Goal: Task Accomplishment & Management: Use online tool/utility

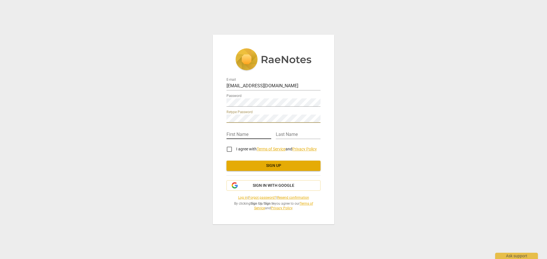
click at [254, 131] on input "text" at bounding box center [248, 135] width 45 height 8
type input "[PERSON_NAME]"
click at [231, 151] on input "I agree with Terms of Service and Privacy Policy" at bounding box center [229, 150] width 14 height 14
checkbox input "true"
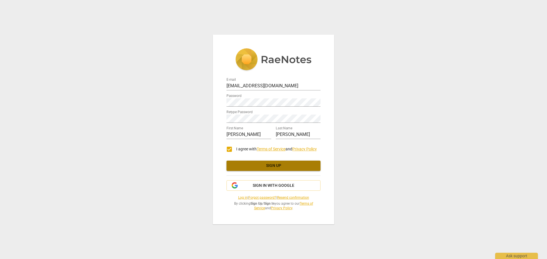
click at [253, 163] on span "Sign up" at bounding box center [273, 166] width 85 height 6
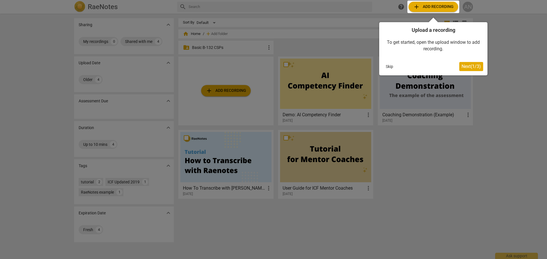
click at [472, 65] on span "Next ( 1 / 3 )" at bounding box center [470, 66] width 19 height 5
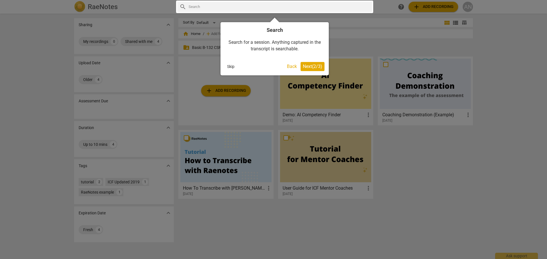
click at [308, 67] on span "Next ( 2 / 3 )" at bounding box center [312, 66] width 19 height 5
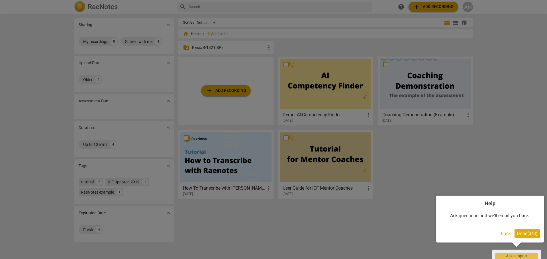
click at [523, 234] on span "Done ( 3 / 3 )" at bounding box center [527, 233] width 21 height 5
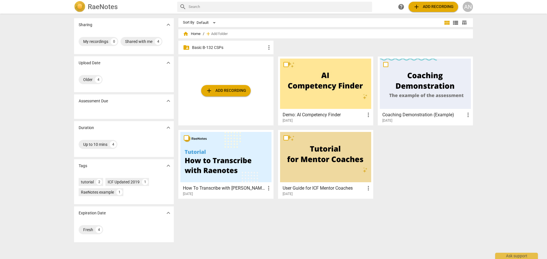
click at [217, 46] on p "Basic B-132 CSPs" at bounding box center [228, 48] width 73 height 6
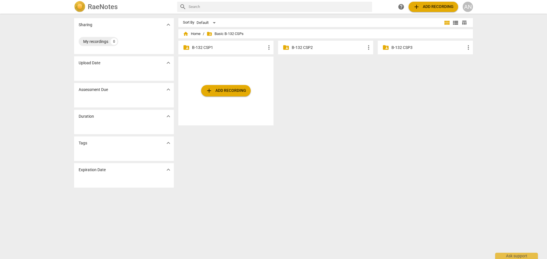
click at [217, 46] on p "B-132 CSP1" at bounding box center [228, 48] width 73 height 6
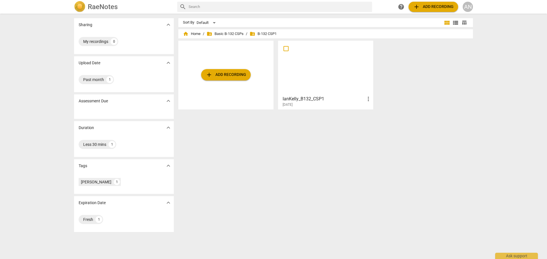
click at [225, 76] on span "add Add recording" at bounding box center [226, 74] width 40 height 7
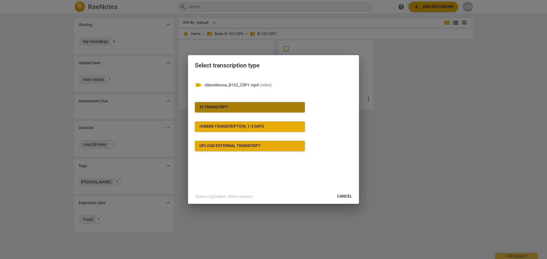
click at [259, 110] on span "AI Transcript" at bounding box center [249, 108] width 101 height 6
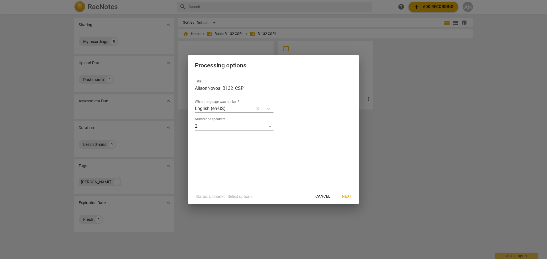
click at [349, 196] on span "Next" at bounding box center [347, 197] width 10 height 6
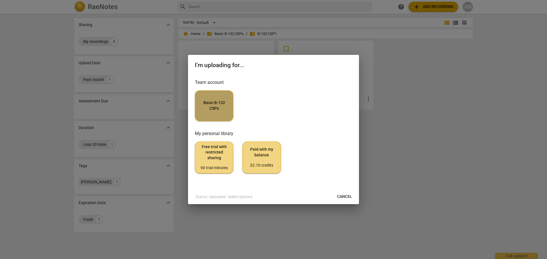
click at [212, 108] on span "Basic B-132 CSPs" at bounding box center [214, 105] width 29 height 11
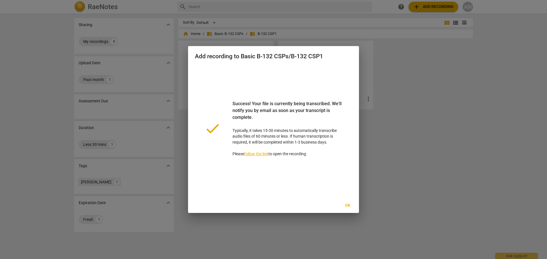
click at [345, 204] on span "Ok" at bounding box center [347, 206] width 9 height 6
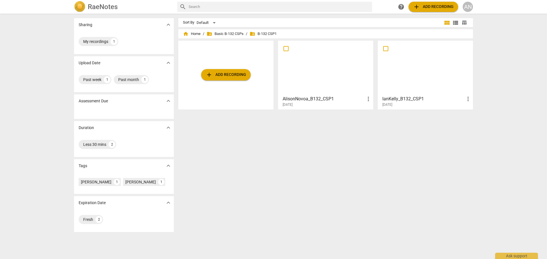
click at [409, 82] on div at bounding box center [425, 68] width 91 height 50
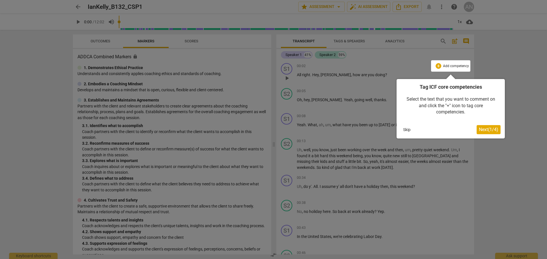
click at [407, 126] on button "Skip" at bounding box center [407, 130] width 12 height 9
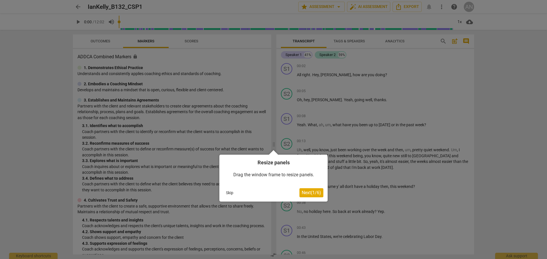
click at [226, 194] on button "Skip" at bounding box center [230, 193] width 12 height 9
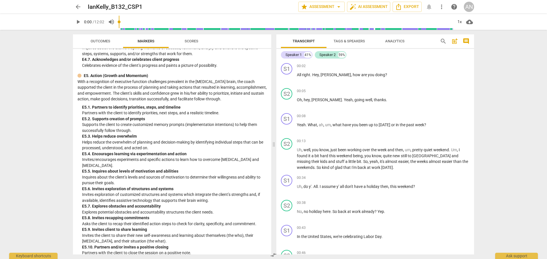
scroll to position [1435, 0]
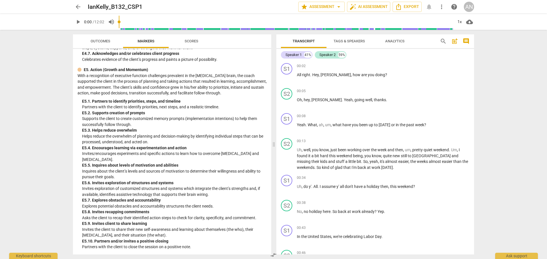
click at [190, 38] on span "Scores" at bounding box center [191, 42] width 27 height 8
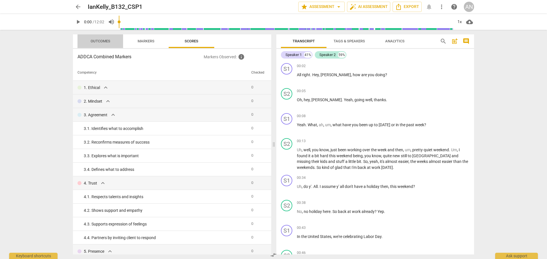
click at [87, 39] on span "Outcomes" at bounding box center [100, 42] width 33 height 8
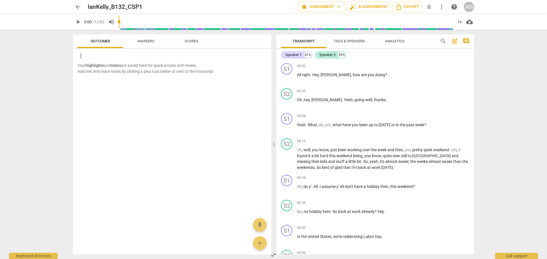
click at [79, 7] on span "arrow_back" at bounding box center [78, 6] width 7 height 7
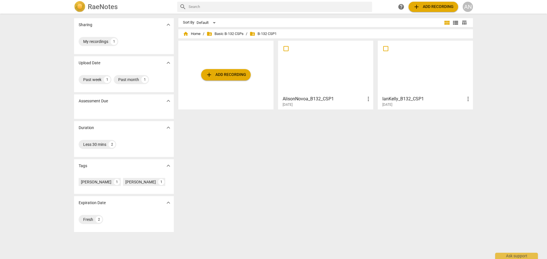
click at [366, 99] on span "more_vert" at bounding box center [368, 99] width 7 height 7
click at [325, 168] on div at bounding box center [273, 129] width 547 height 259
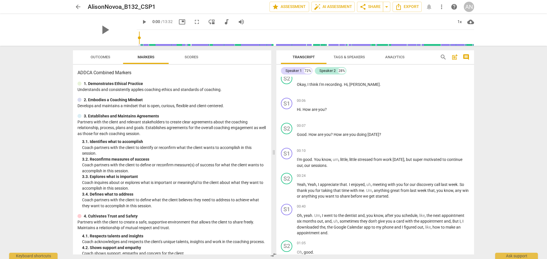
scroll to position [28, 0]
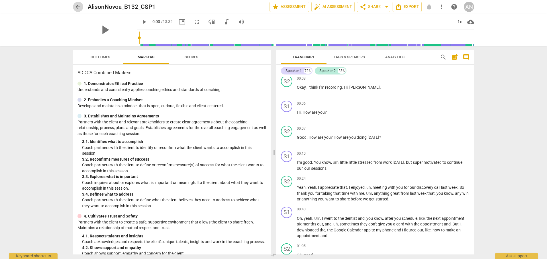
click at [79, 8] on span "arrow_back" at bounding box center [78, 6] width 7 height 7
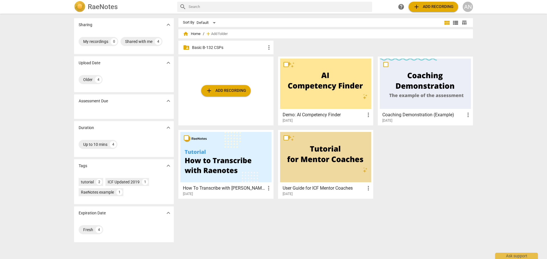
click at [225, 49] on p "Basic B-132 CSPs" at bounding box center [228, 48] width 73 height 6
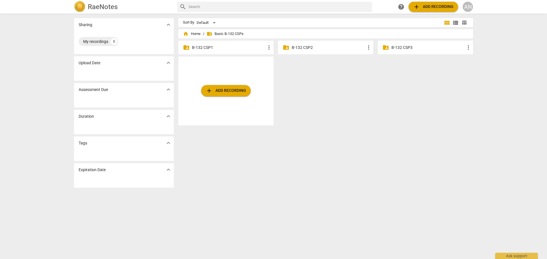
click at [229, 48] on p "B-132 CSP1" at bounding box center [228, 48] width 73 height 6
